Goal: Share content

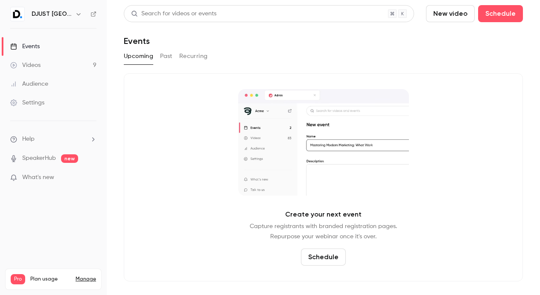
click at [32, 70] on link "Videos 9" at bounding box center [53, 65] width 107 height 19
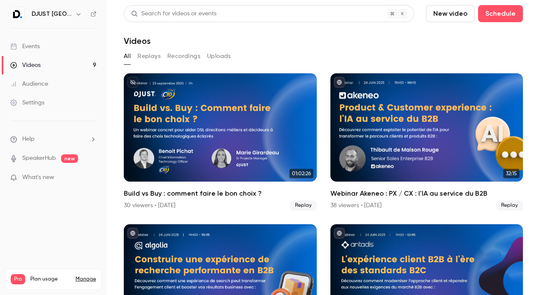
click at [158, 58] on button "Replays" at bounding box center [148, 56] width 23 height 14
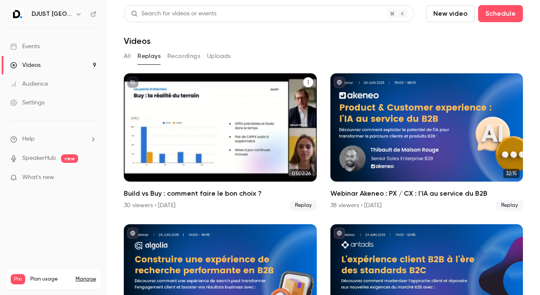
click at [305, 80] on icon "Build vs Buy : comment faire le bon choix ?" at bounding box center [307, 82] width 5 height 5
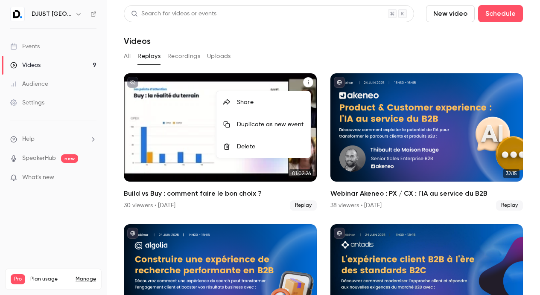
click at [252, 106] on div "Share" at bounding box center [270, 102] width 67 height 9
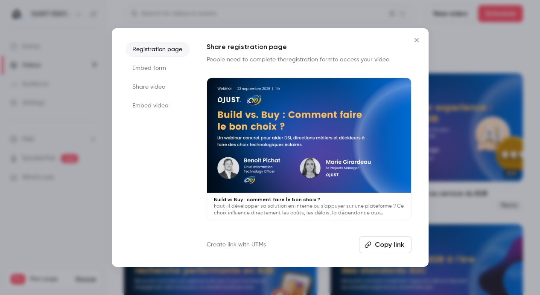
click at [392, 247] on button "Copy link" at bounding box center [385, 244] width 52 height 17
